Goal: Entertainment & Leisure: Consume media (video, audio)

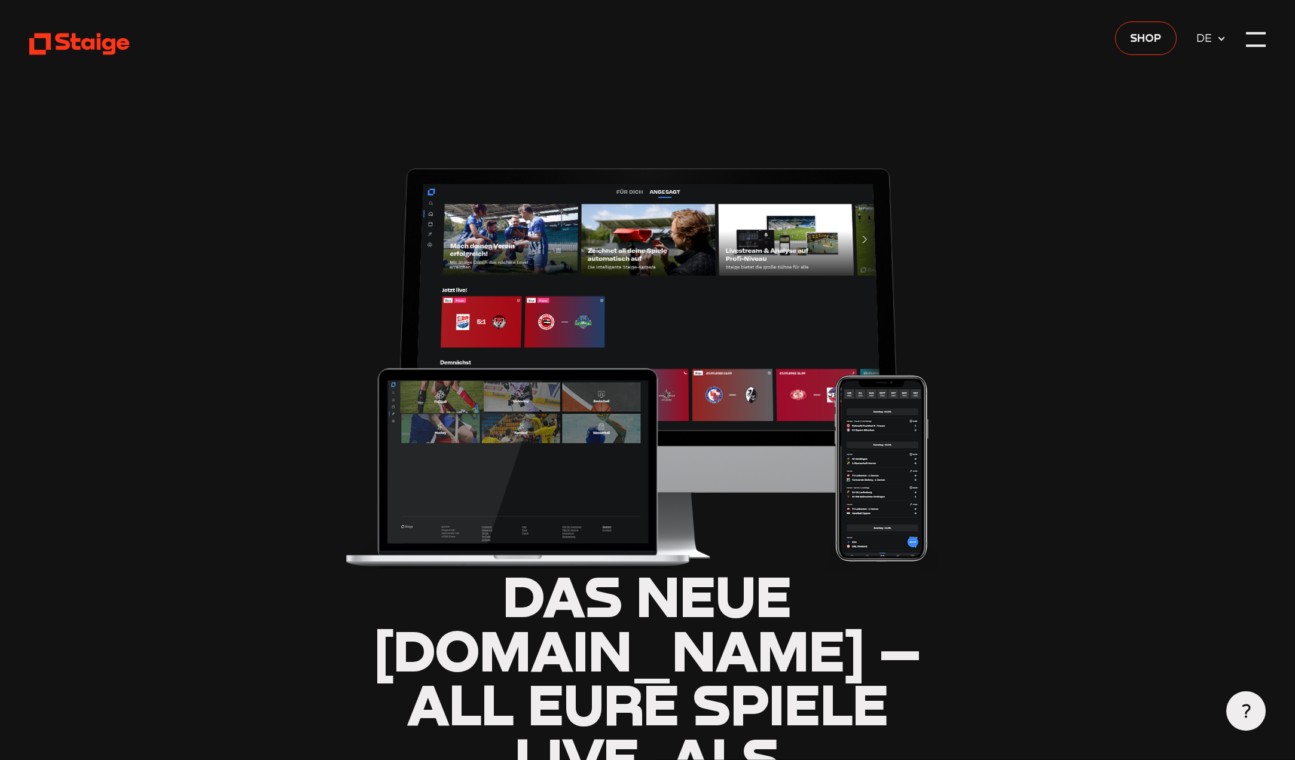
type input "0.8"
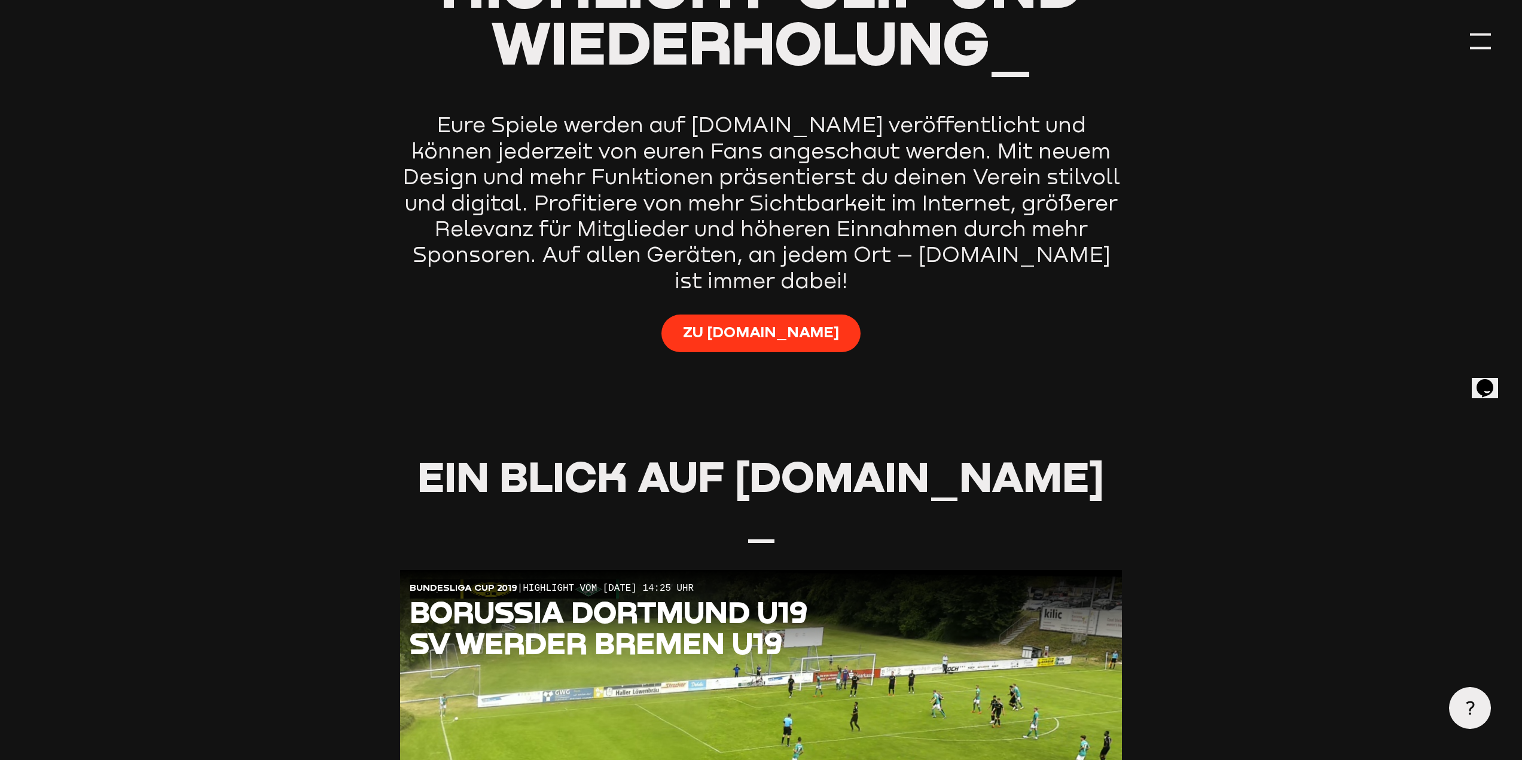
scroll to position [1077, 0]
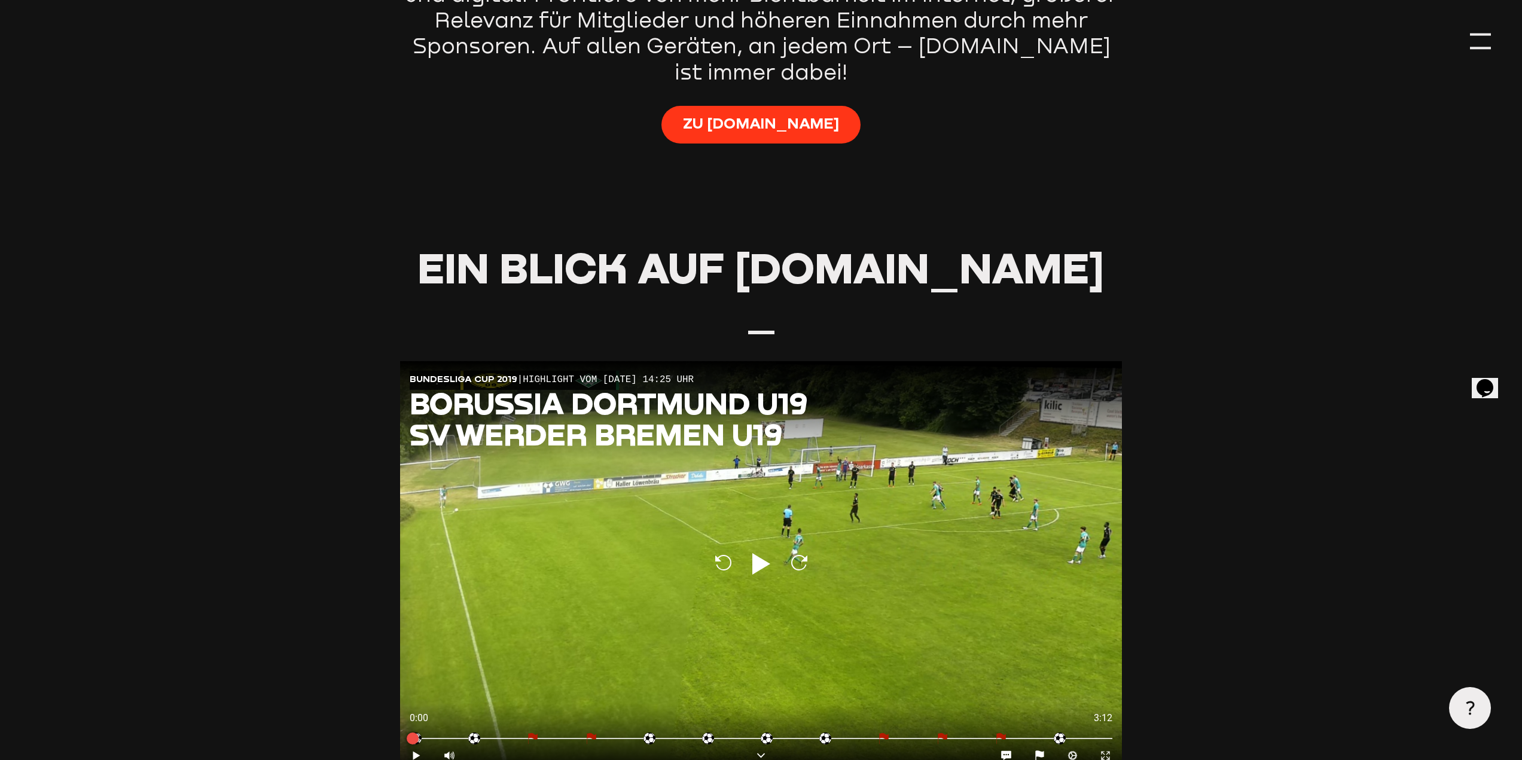
click at [761, 553] on icon at bounding box center [761, 564] width 18 height 22
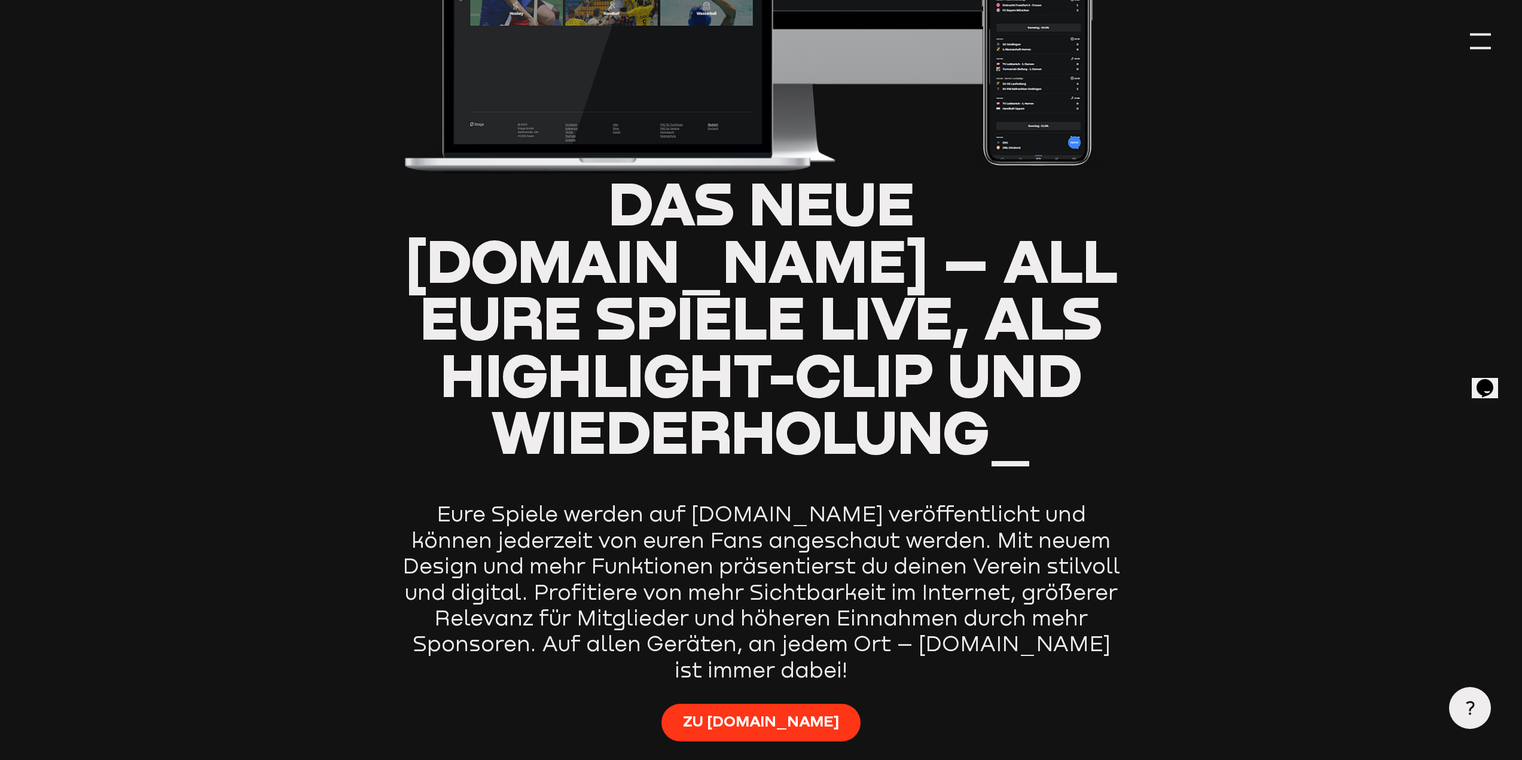
type input "0.8"
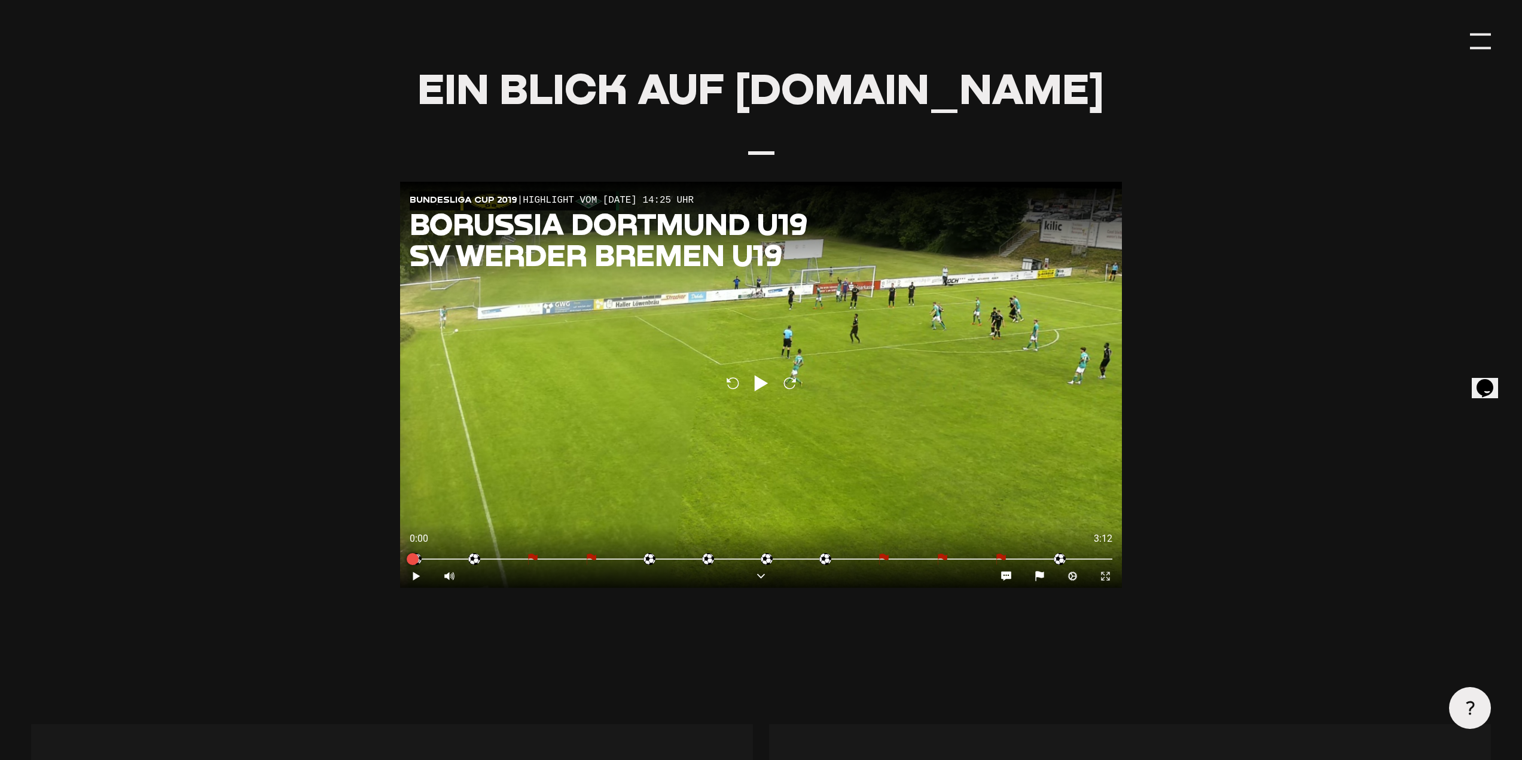
scroll to position [778, 0]
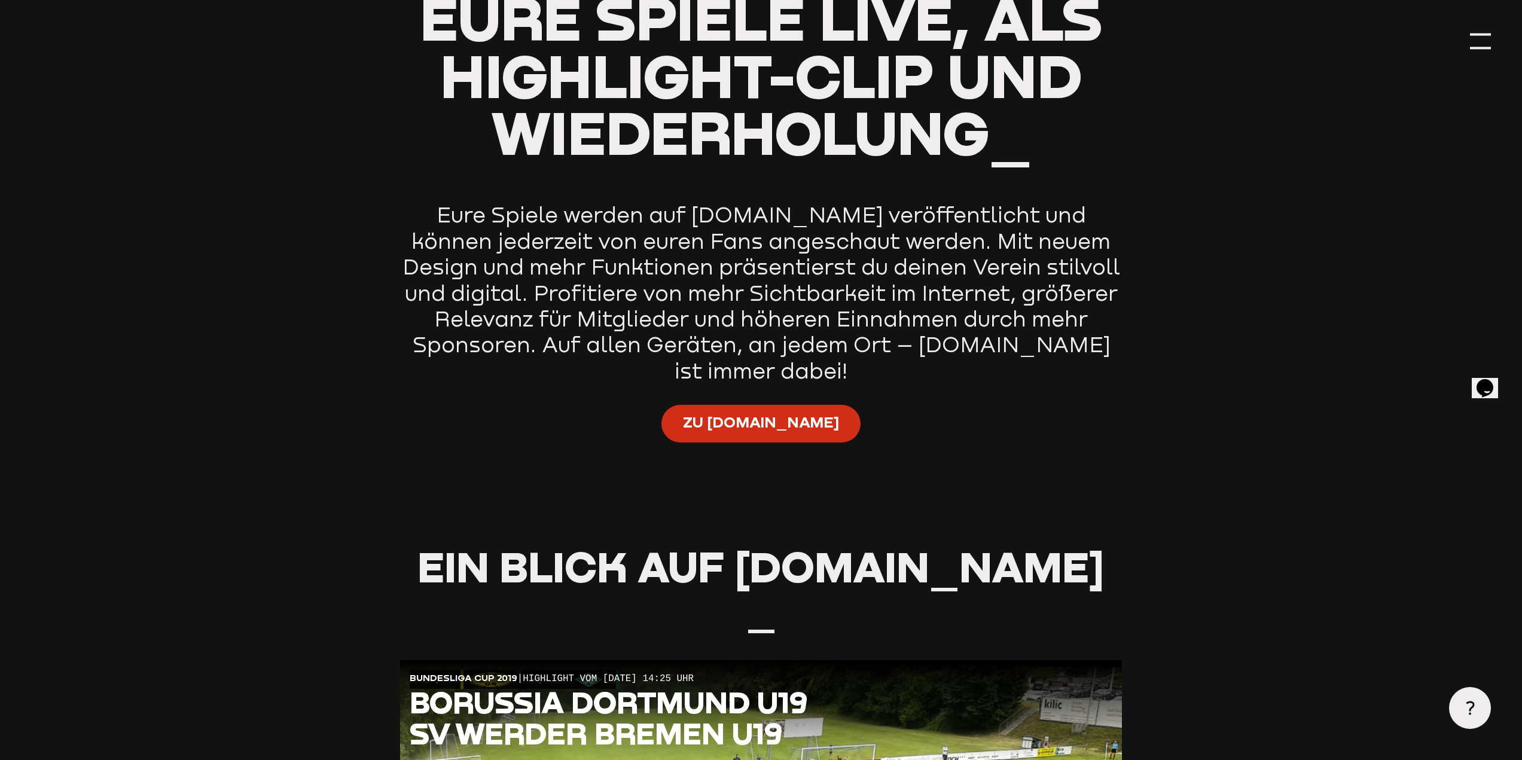
click at [818, 405] on link "Zu [DOMAIN_NAME]" at bounding box center [761, 424] width 199 height 38
